Goal: Task Accomplishment & Management: Use online tool/utility

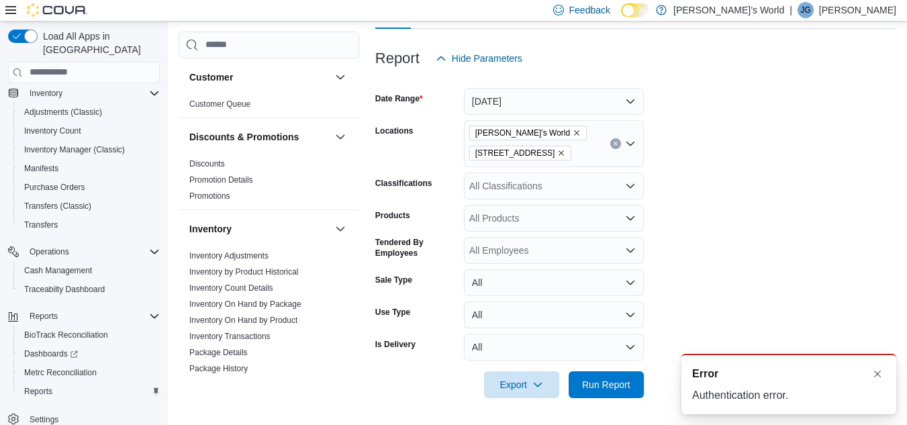
scroll to position [156, 0]
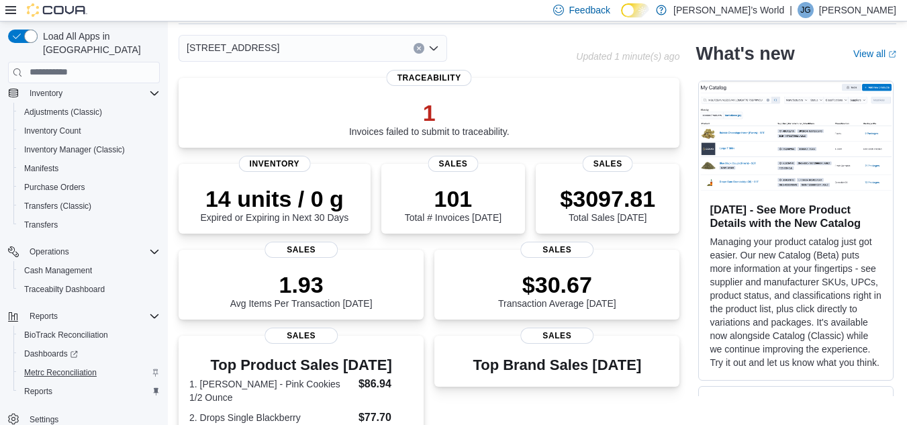
scroll to position [134, 0]
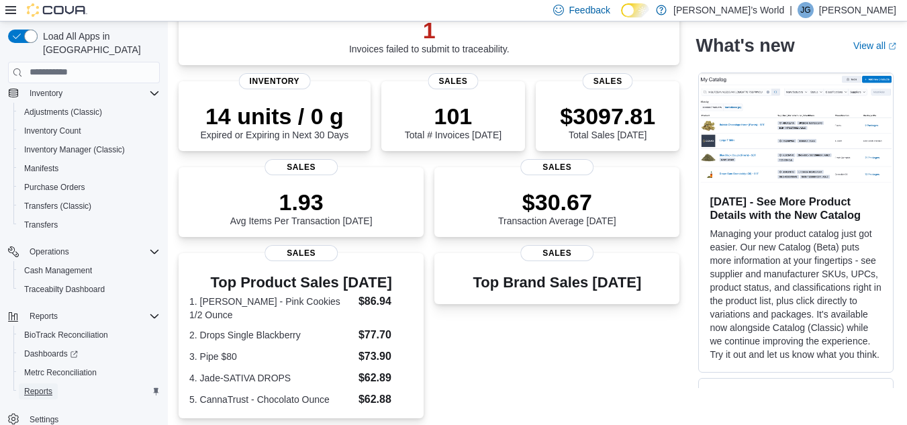
click at [48, 386] on span "Reports" at bounding box center [38, 391] width 28 height 11
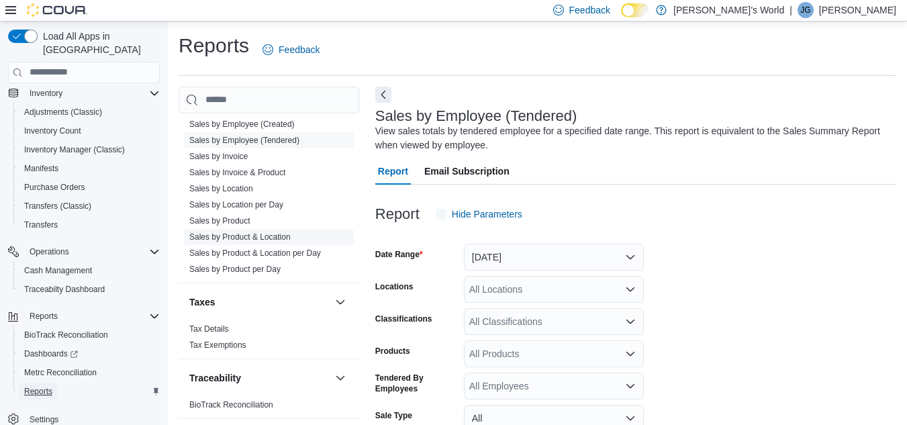
scroll to position [45, 0]
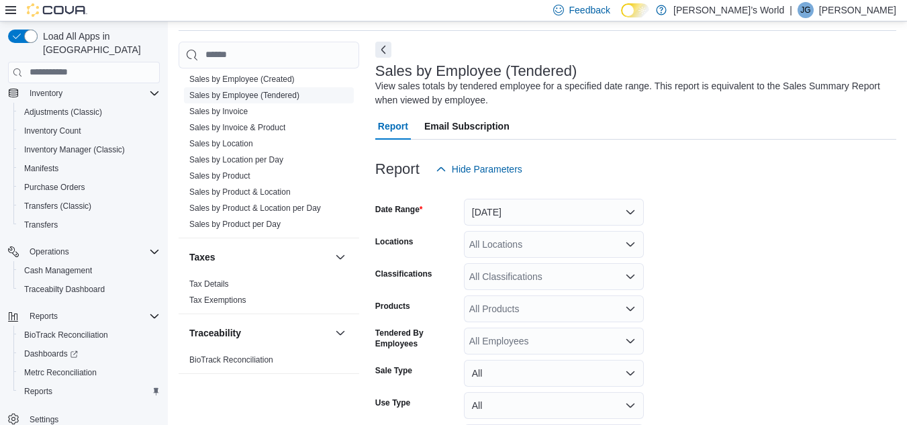
click at [266, 95] on link "Sales by Employee (Tendered)" at bounding box center [244, 95] width 110 height 9
click at [507, 209] on button "[DATE]" at bounding box center [554, 212] width 180 height 27
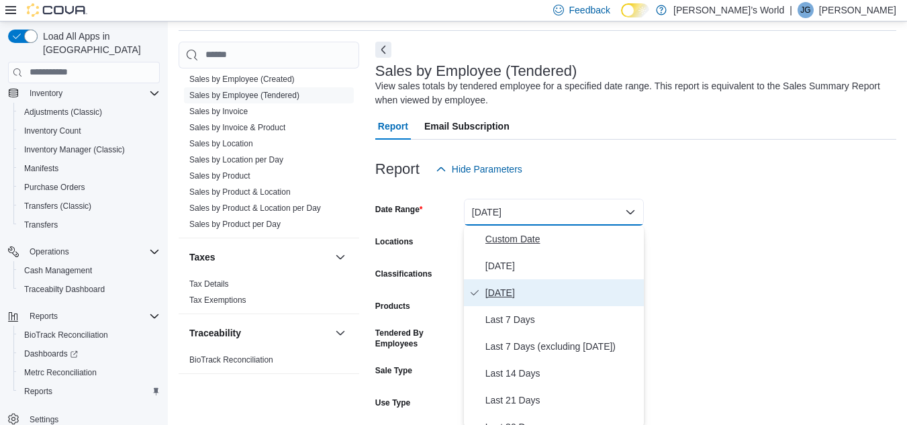
scroll to position [47, 0]
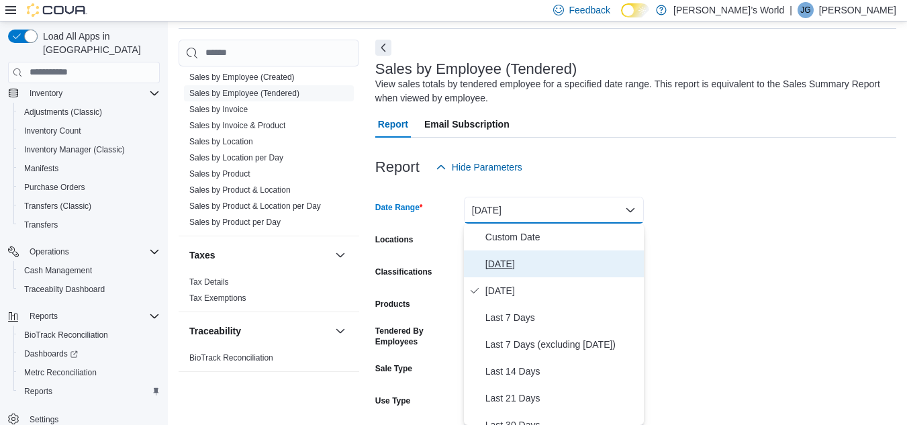
click at [507, 262] on span "[DATE]" at bounding box center [561, 264] width 153 height 16
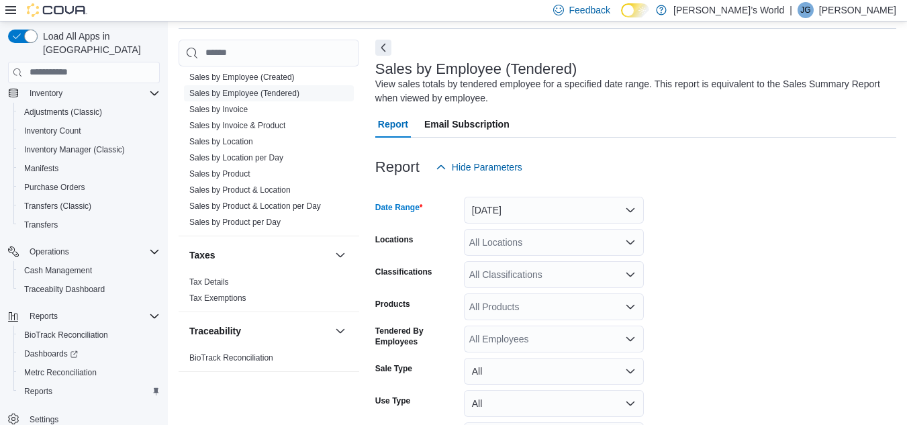
click at [505, 246] on div "All Locations" at bounding box center [554, 242] width 180 height 27
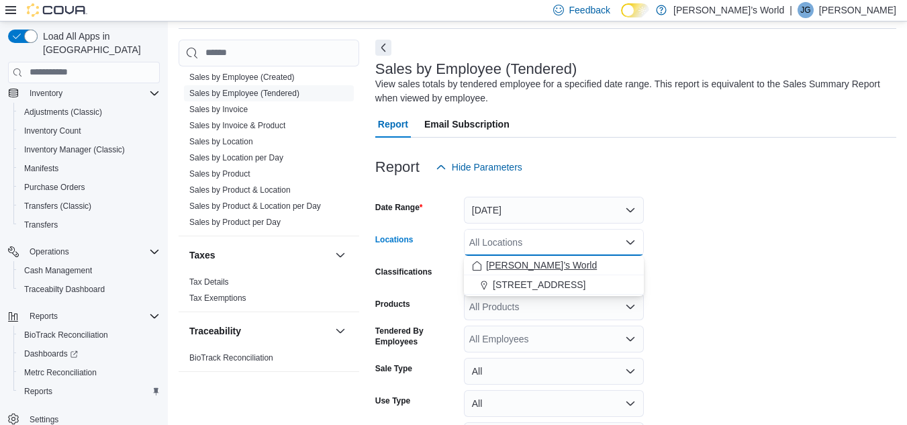
click at [521, 263] on span "[PERSON_NAME]’s World" at bounding box center [541, 264] width 111 height 13
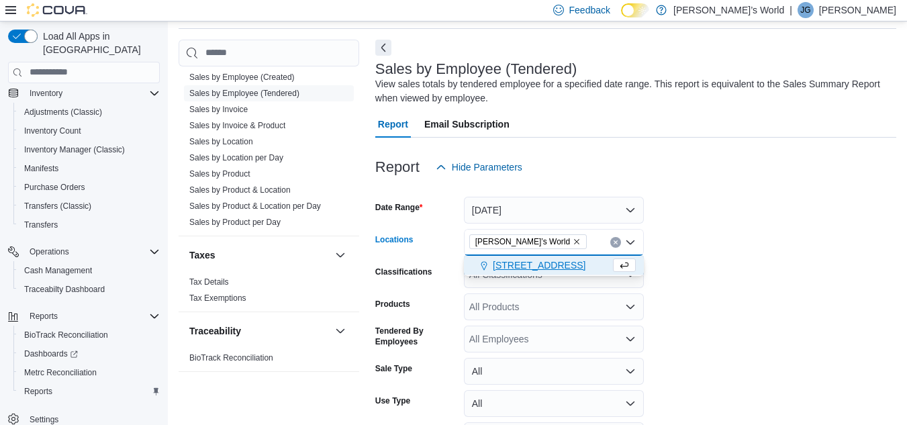
click at [518, 267] on span "[STREET_ADDRESS]" at bounding box center [539, 264] width 93 height 13
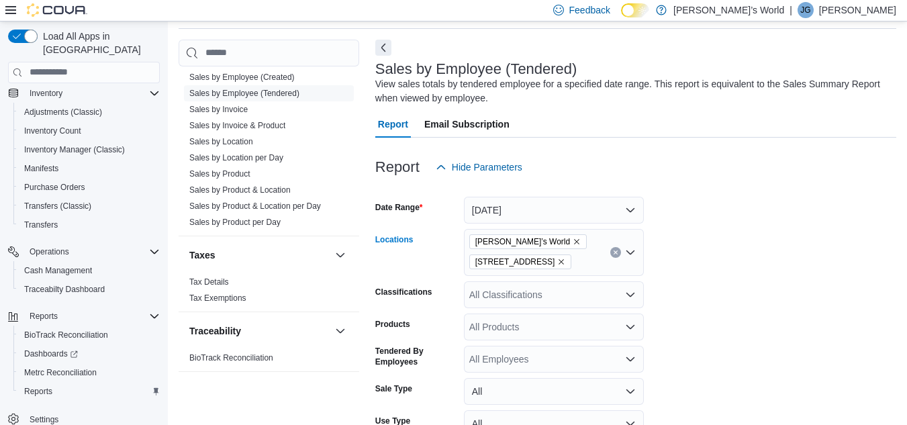
scroll to position [156, 0]
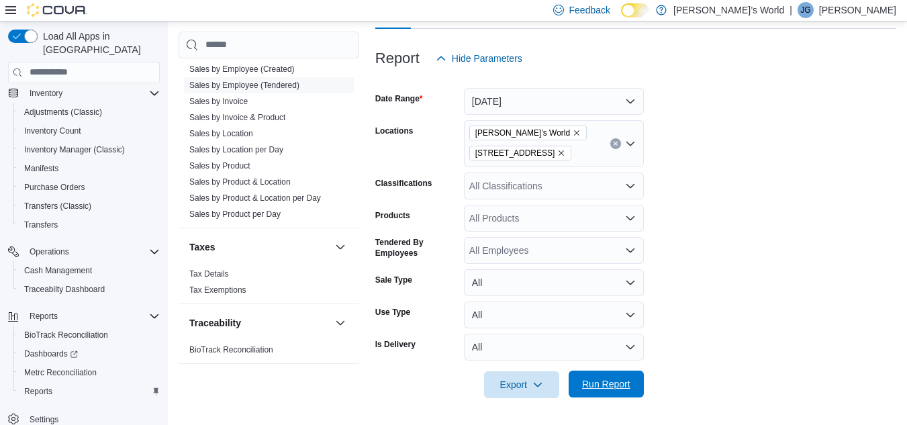
click at [632, 384] on span "Run Report" at bounding box center [605, 383] width 59 height 27
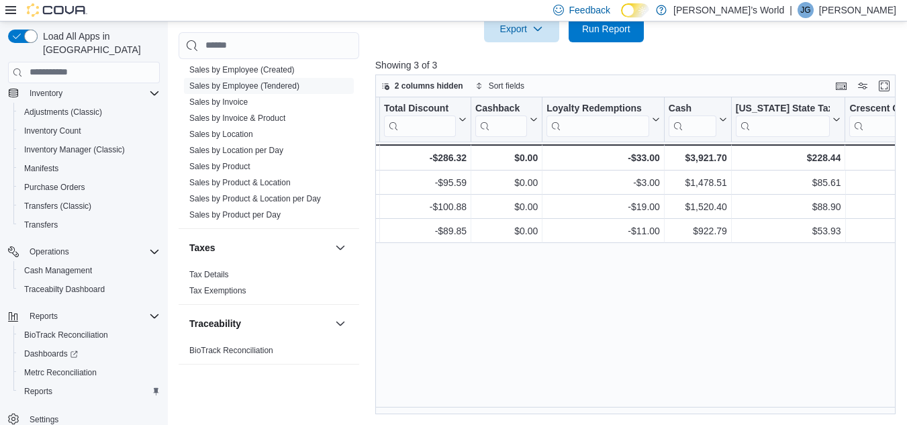
scroll to position [0, 1410]
